Goal: Task Accomplishment & Management: Use online tool/utility

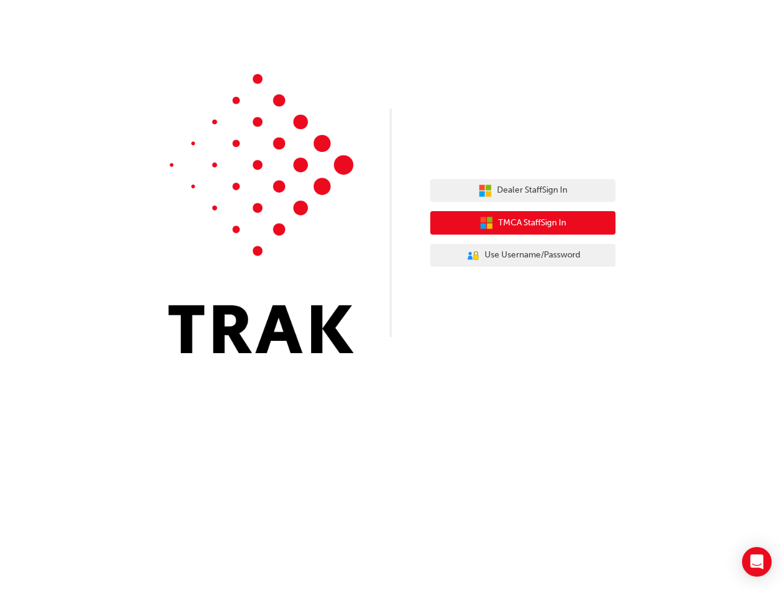
click at [544, 229] on span "TMCA Staff Sign In" at bounding box center [532, 223] width 68 height 14
click at [558, 225] on span "TMCA Staff Sign In" at bounding box center [532, 223] width 68 height 14
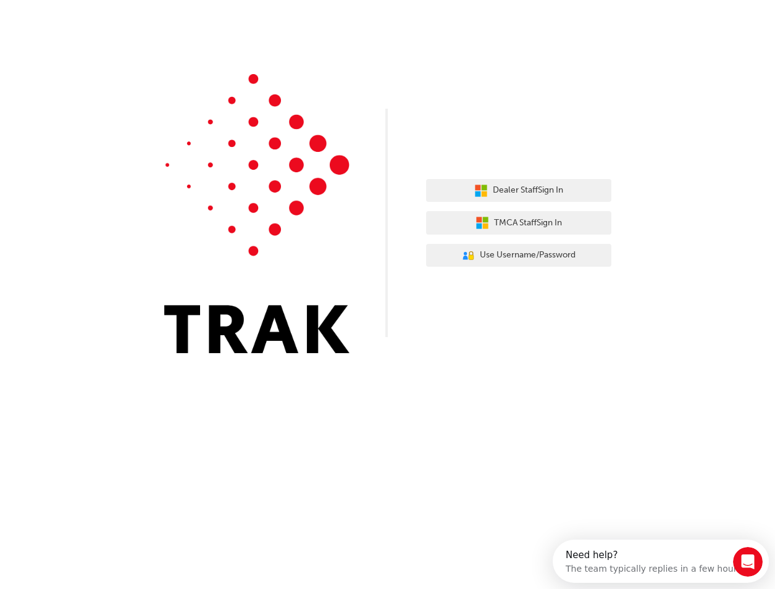
click at [589, 414] on div "Dealer Staff Sign In TMCA Staff Sign In User Authentication Icon - Blue Person,…" at bounding box center [387, 294] width 775 height 589
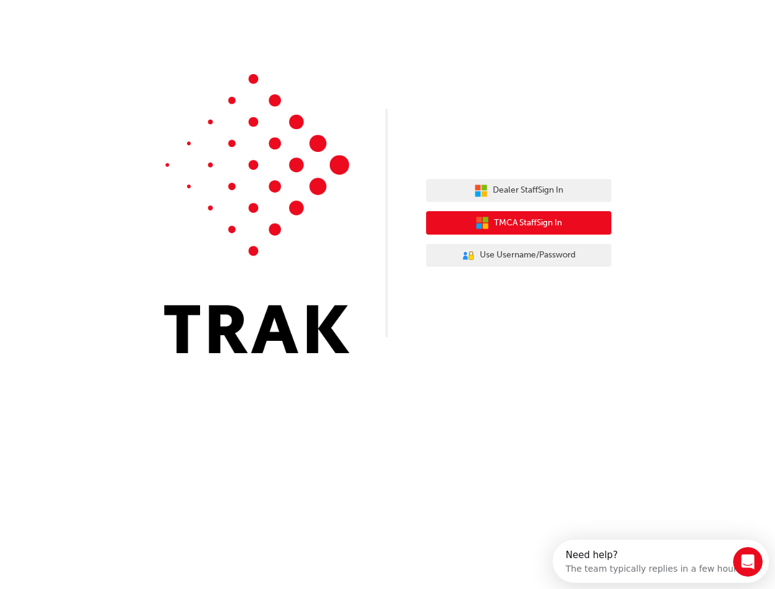
click at [513, 227] on span "TMCA Staff Sign In" at bounding box center [528, 223] width 68 height 14
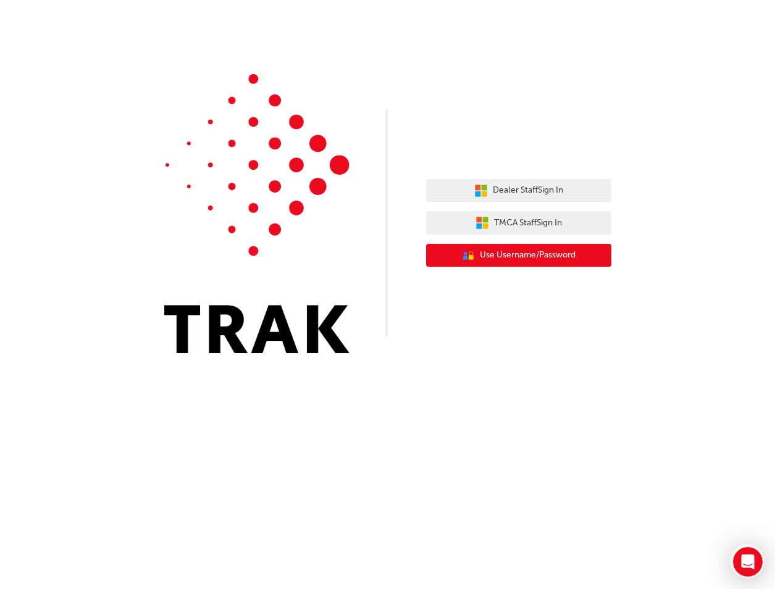
click at [519, 258] on span "Use Username/Password" at bounding box center [528, 255] width 96 height 14
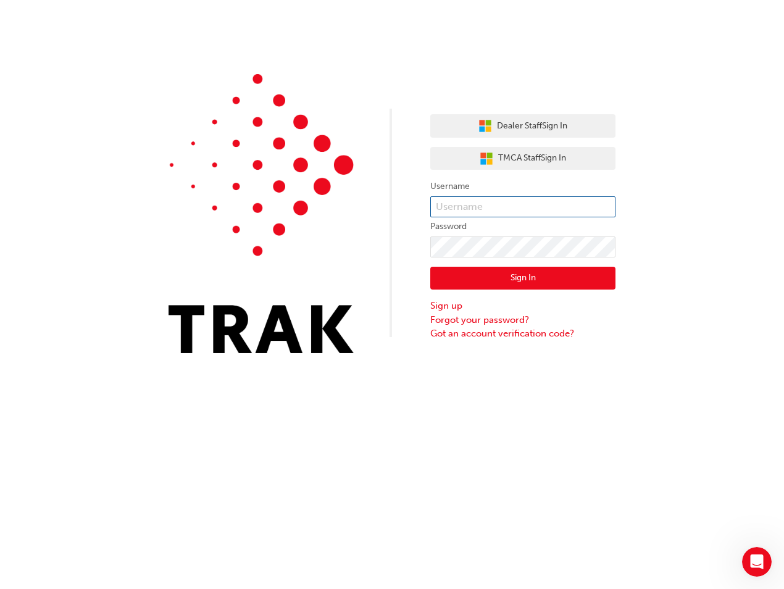
click at [492, 208] on input "text" at bounding box center [522, 206] width 185 height 21
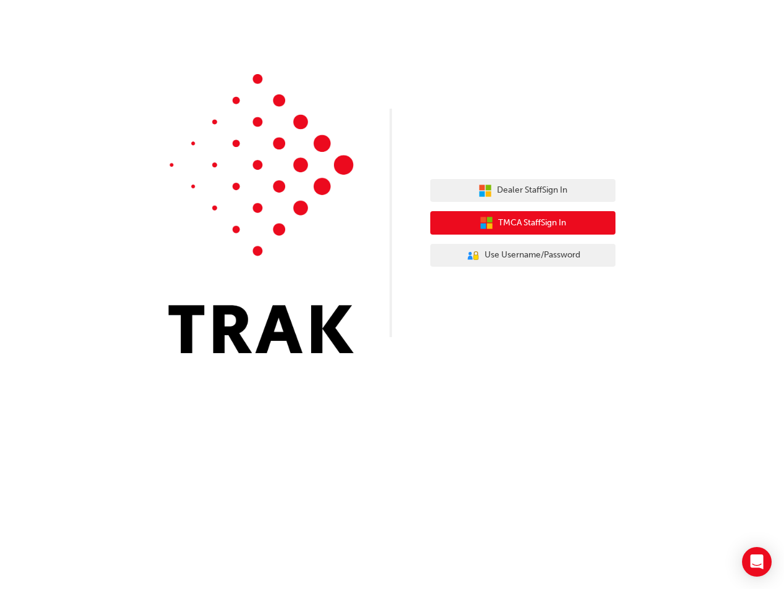
click at [531, 231] on button "TMCA Staff Sign In" at bounding box center [522, 222] width 185 height 23
click at [543, 227] on span "TMCA Staff Sign In" at bounding box center [532, 223] width 68 height 14
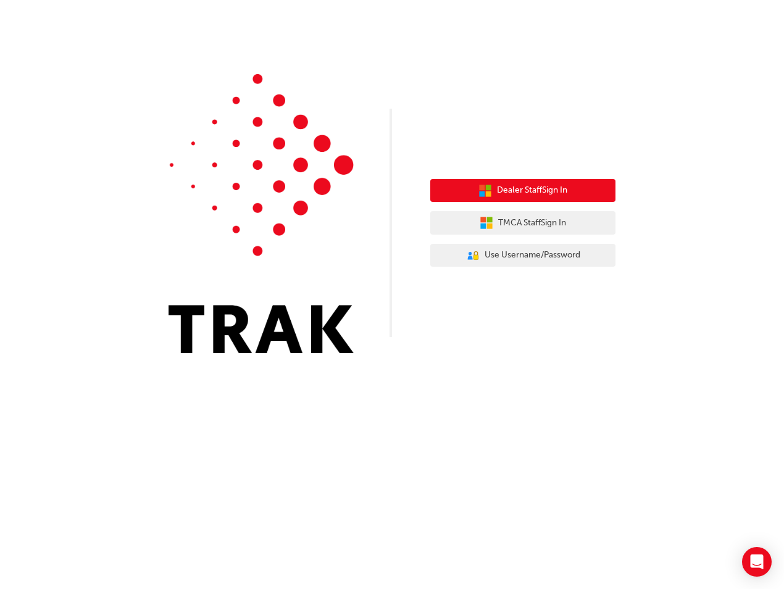
click at [498, 192] on span "Dealer Staff Sign In" at bounding box center [532, 190] width 70 height 14
